Goal: Entertainment & Leisure: Browse casually

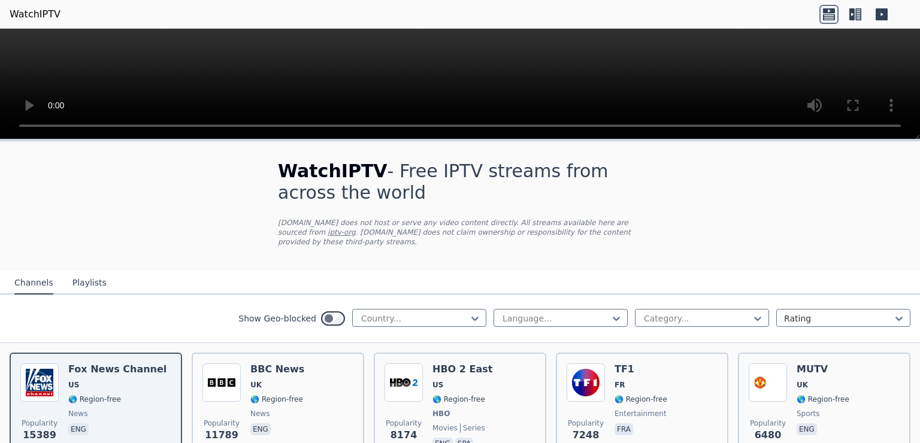
scroll to position [152, 0]
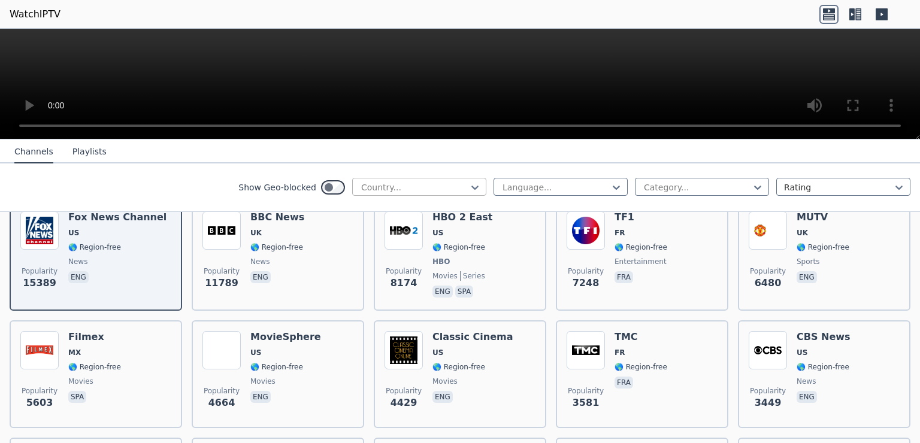
click at [423, 190] on div at bounding box center [414, 187] width 109 height 12
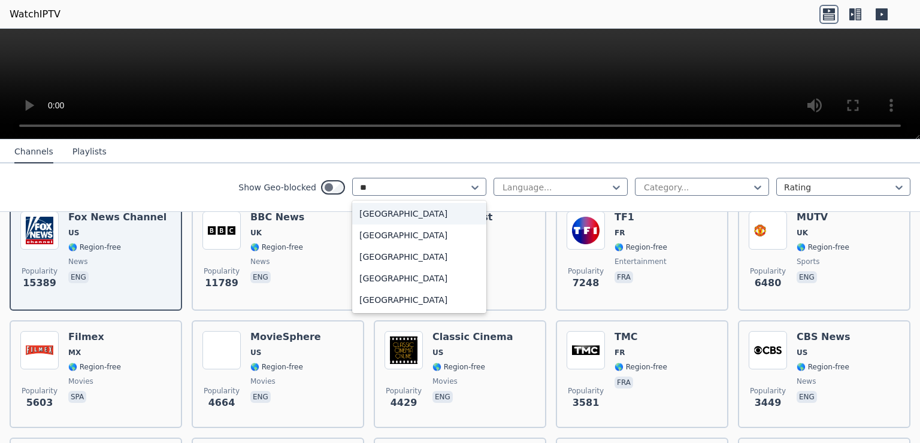
type input "***"
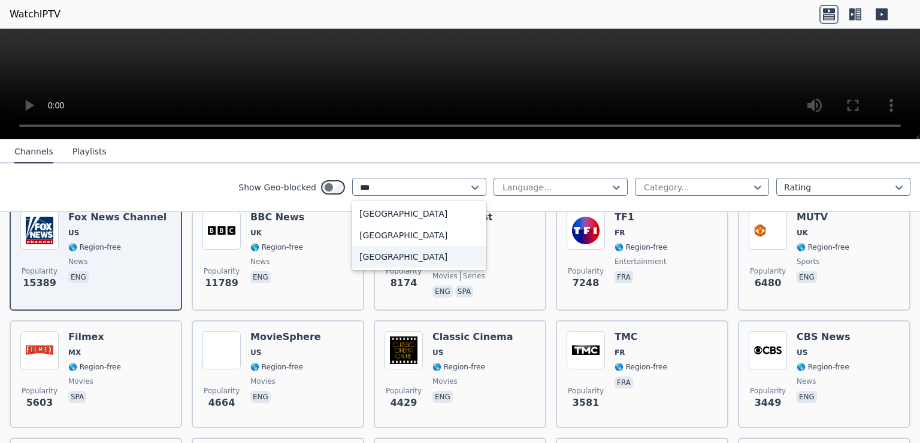
click at [389, 257] on div "[GEOGRAPHIC_DATA]" at bounding box center [419, 257] width 134 height 22
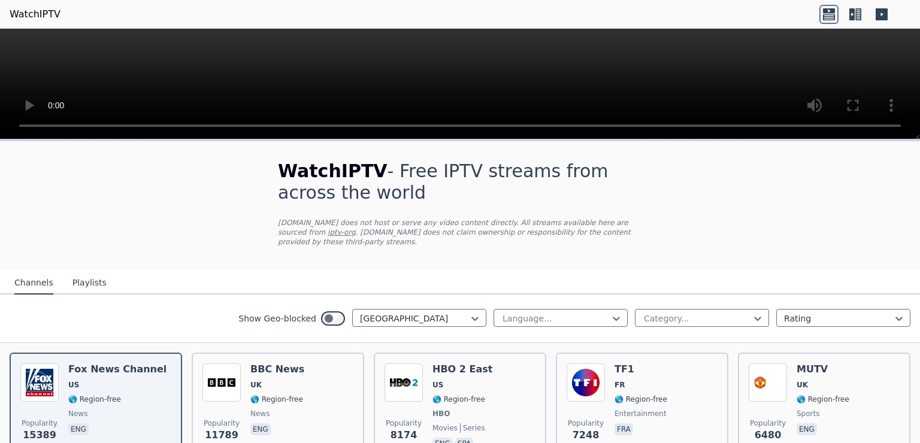
click at [93, 272] on button "Playlists" at bounding box center [89, 283] width 34 height 23
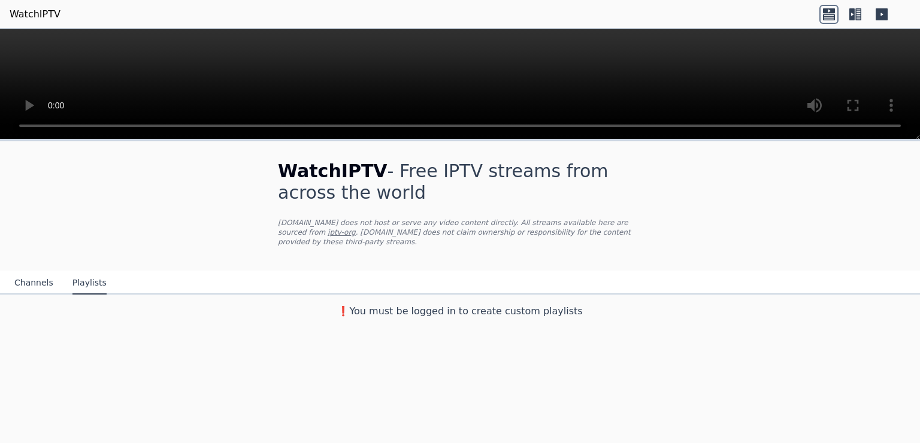
click at [34, 272] on button "Channels" at bounding box center [33, 283] width 39 height 23
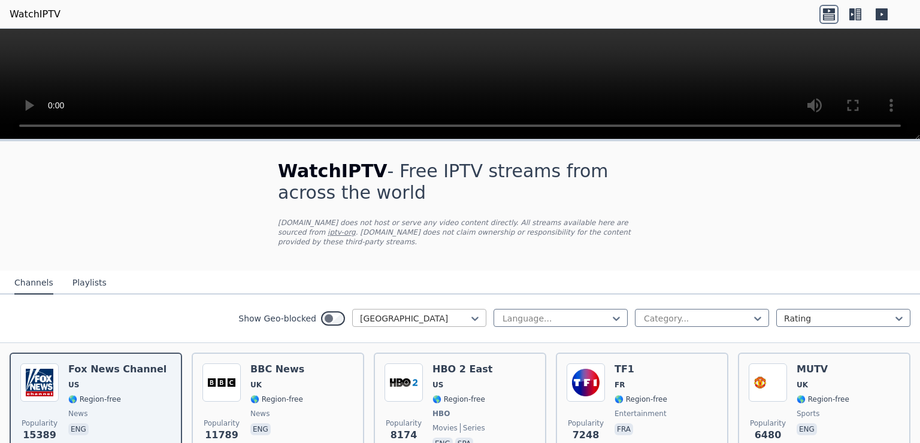
click at [428, 313] on div at bounding box center [414, 319] width 109 height 12
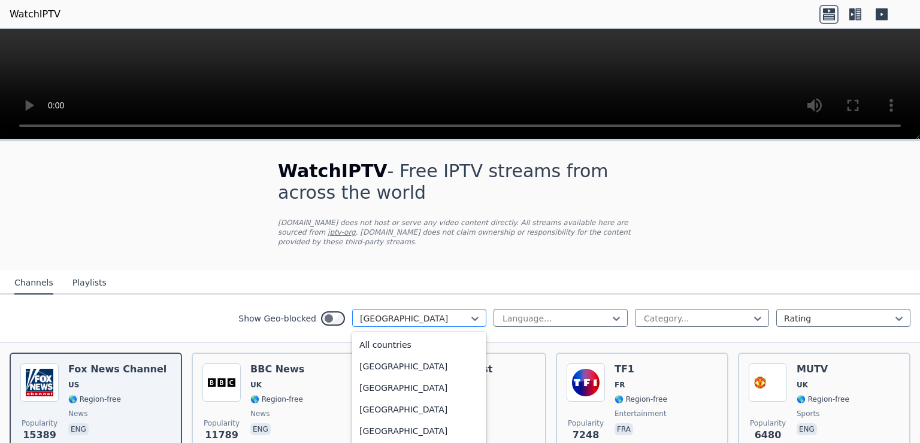
scroll to position [2860, 0]
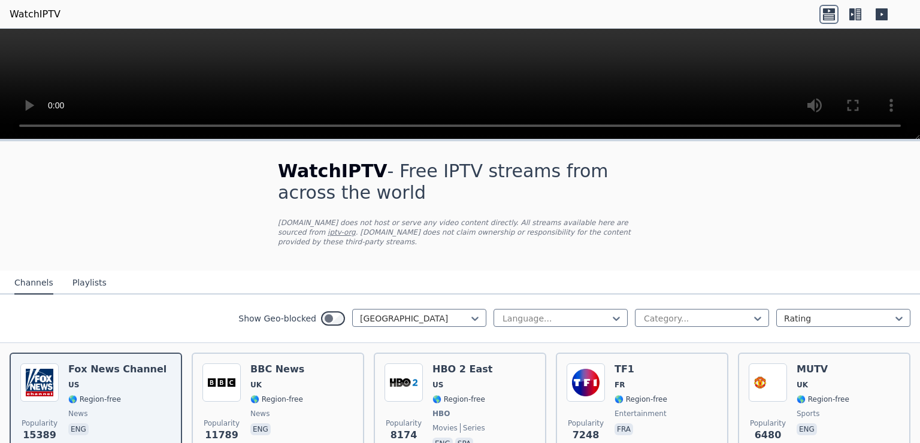
click at [567, 313] on div at bounding box center [555, 319] width 109 height 12
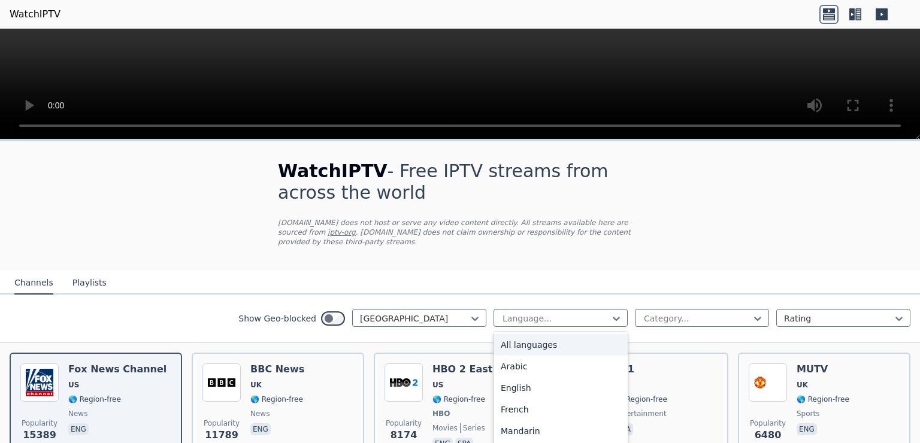
click at [525, 339] on div "All languages" at bounding box center [560, 345] width 134 height 22
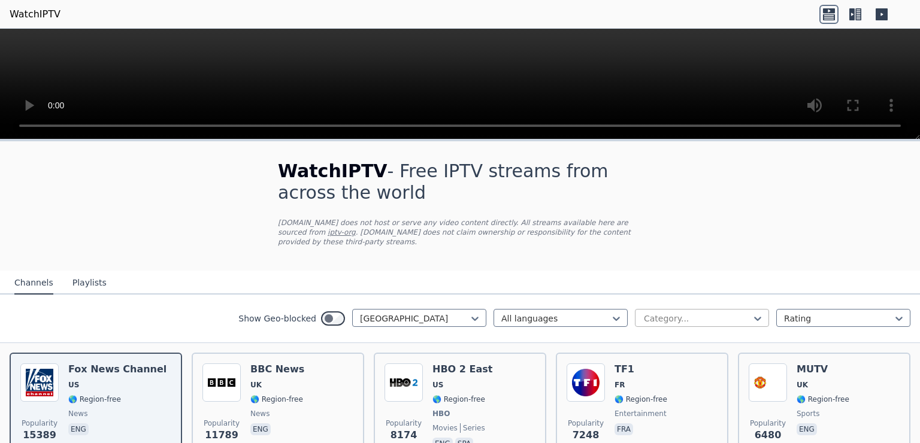
click at [683, 313] on div at bounding box center [696, 319] width 109 height 12
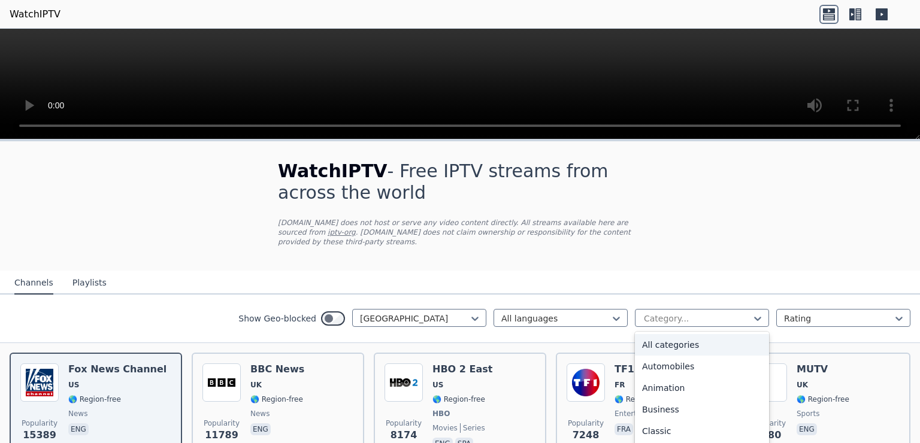
click at [668, 335] on div "All categories" at bounding box center [702, 345] width 134 height 22
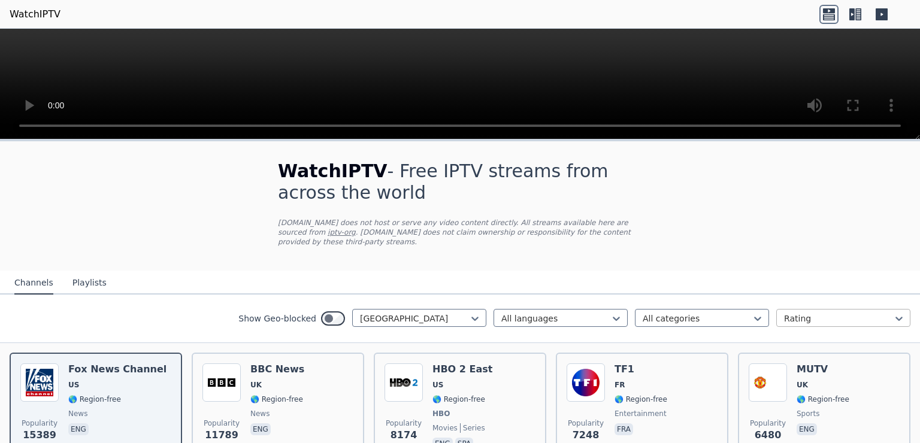
click at [791, 314] on div at bounding box center [838, 319] width 109 height 12
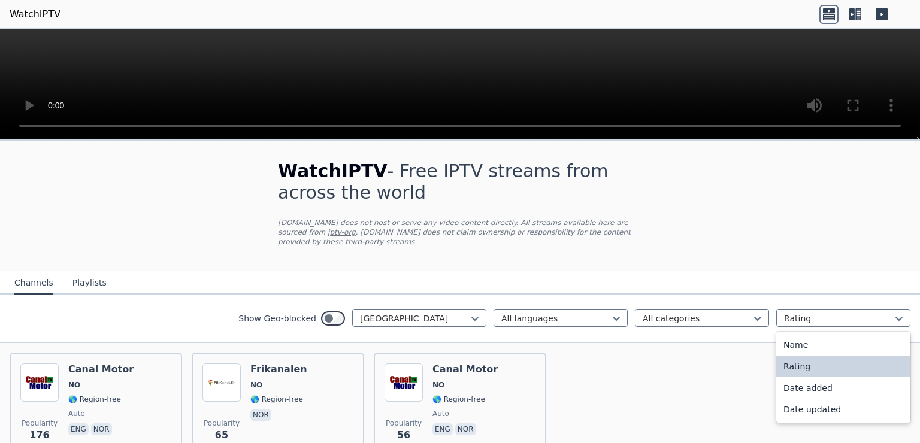
click at [786, 356] on div "Rating" at bounding box center [843, 367] width 134 height 22
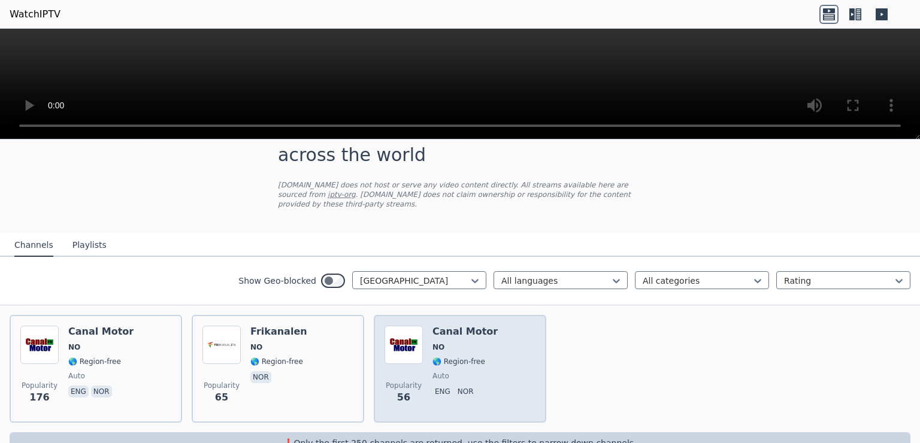
scroll to position [57, 0]
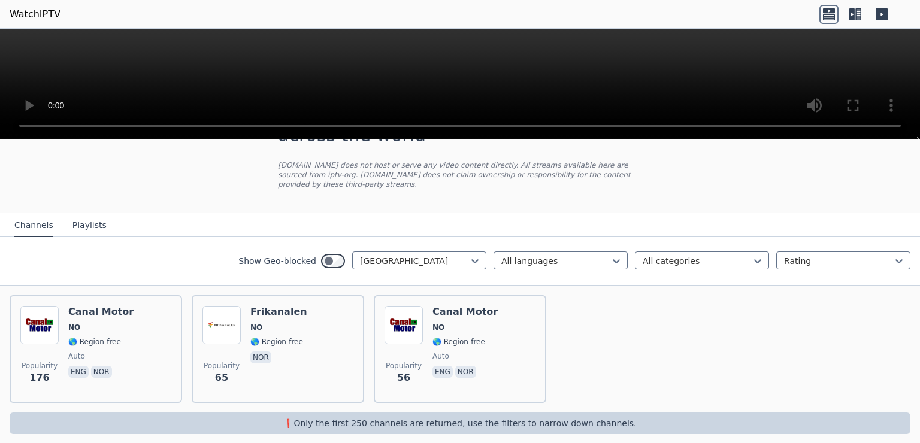
click at [84, 217] on button "Playlists" at bounding box center [89, 225] width 34 height 23
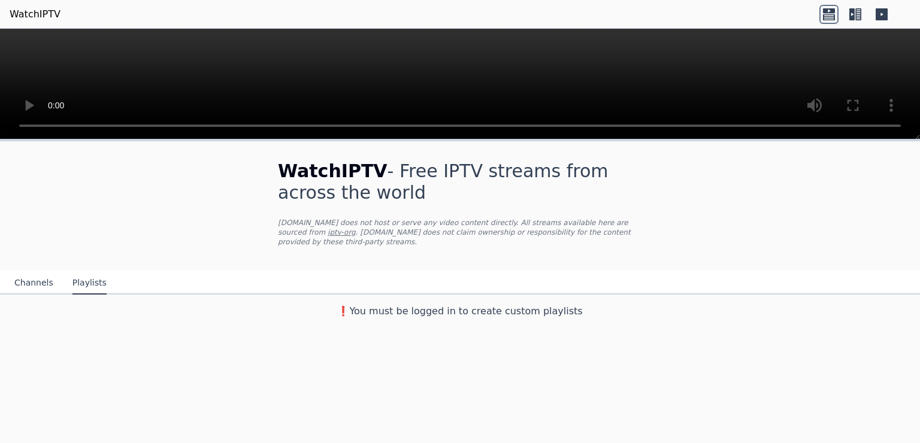
click at [17, 272] on button "Channels" at bounding box center [33, 283] width 39 height 23
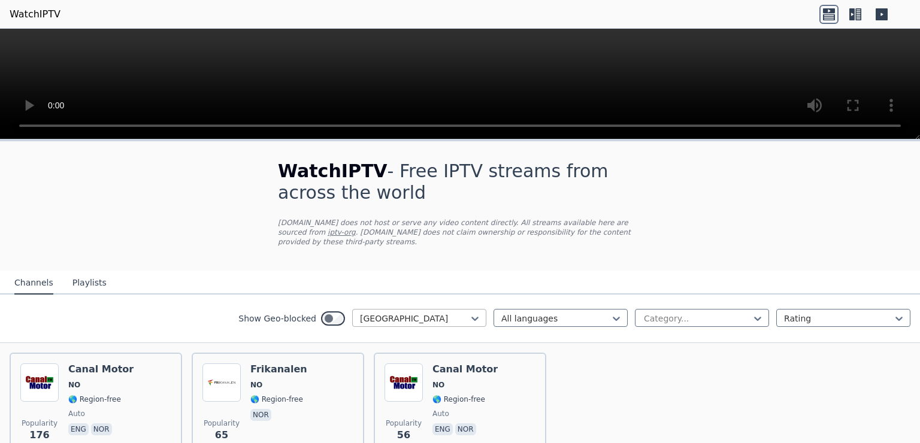
click at [371, 313] on div at bounding box center [414, 319] width 109 height 12
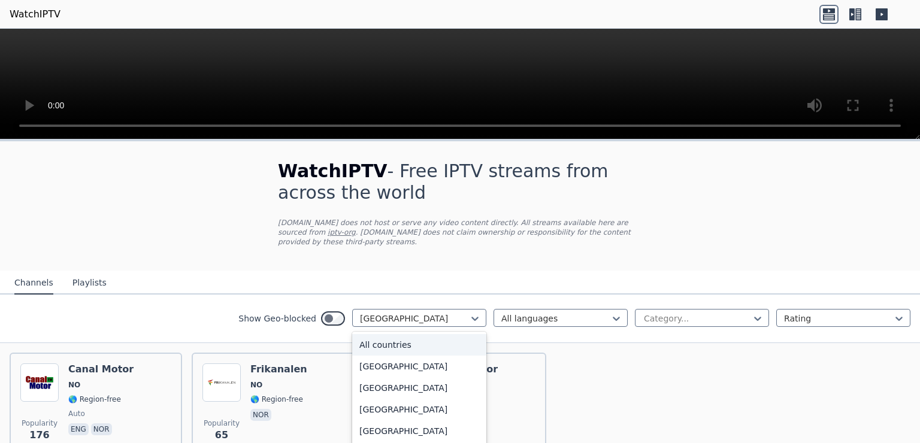
click at [378, 335] on div "All countries" at bounding box center [419, 345] width 134 height 22
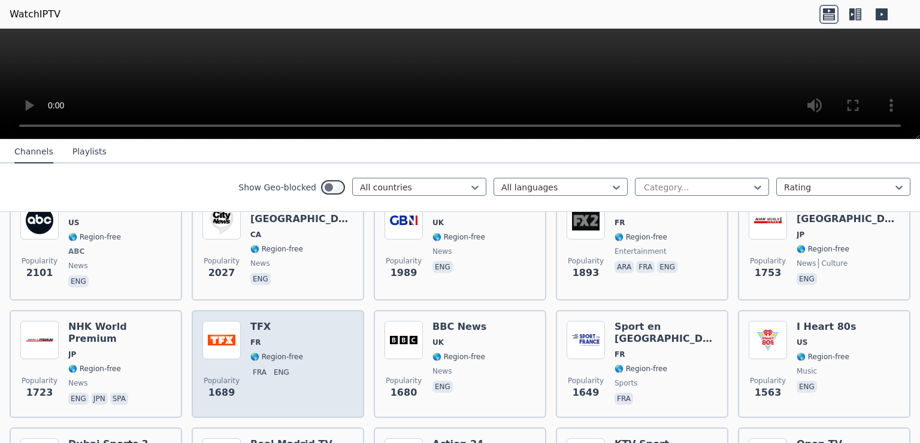
scroll to position [838, 0]
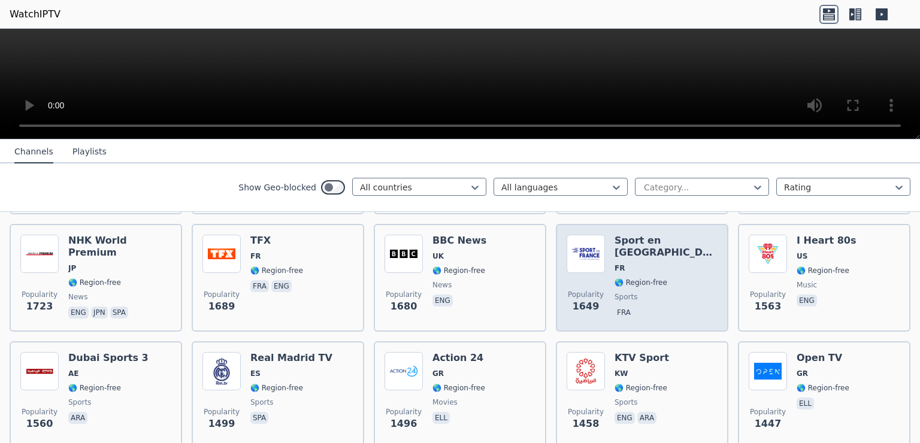
click at [682, 278] on div "Popularity 1649 Sport en [GEOGRAPHIC_DATA] FR 🌎 Region-free sports fra" at bounding box center [641, 278] width 151 height 86
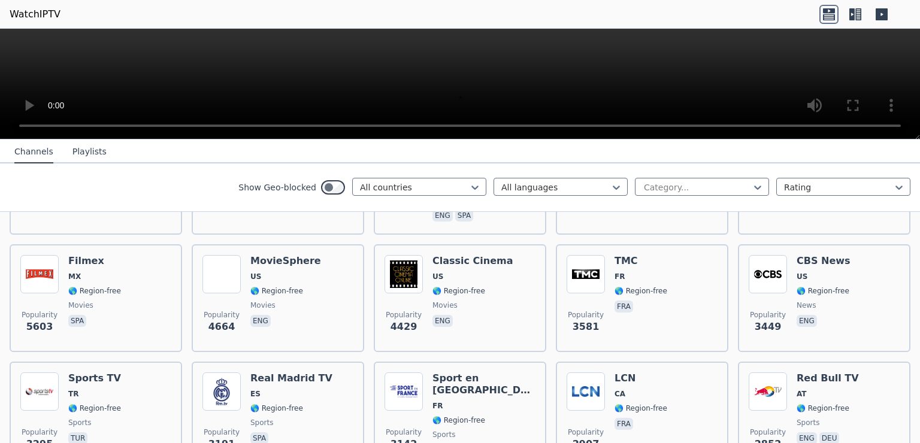
scroll to position [0, 0]
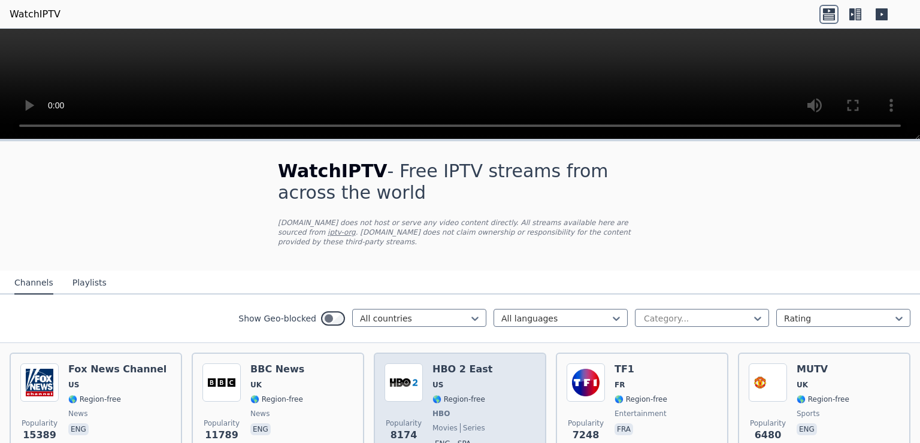
click at [496, 372] on div "Popularity 8174 HBO 2 East US 🌎 Region-free HBO movies series eng spa" at bounding box center [459, 407] width 151 height 89
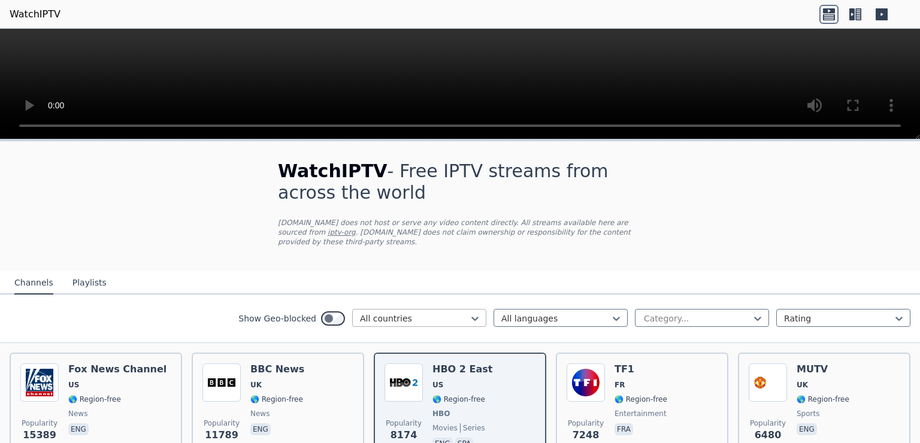
click at [422, 313] on div at bounding box center [414, 319] width 109 height 12
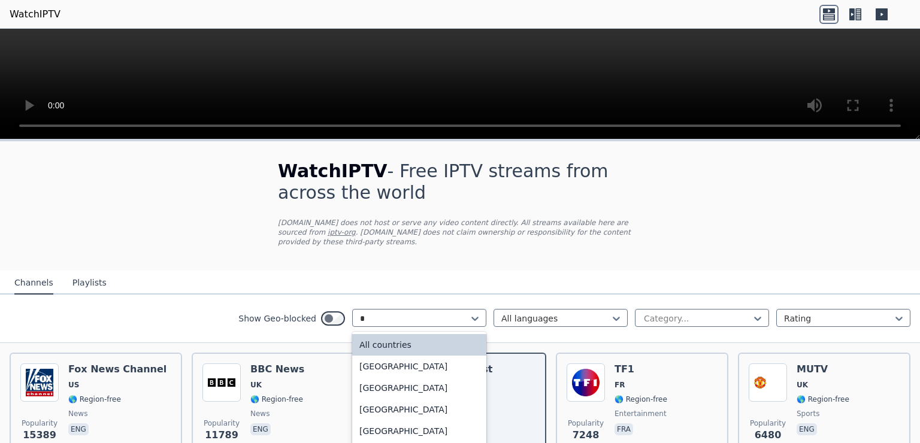
type input "**"
